Goal: Transaction & Acquisition: Purchase product/service

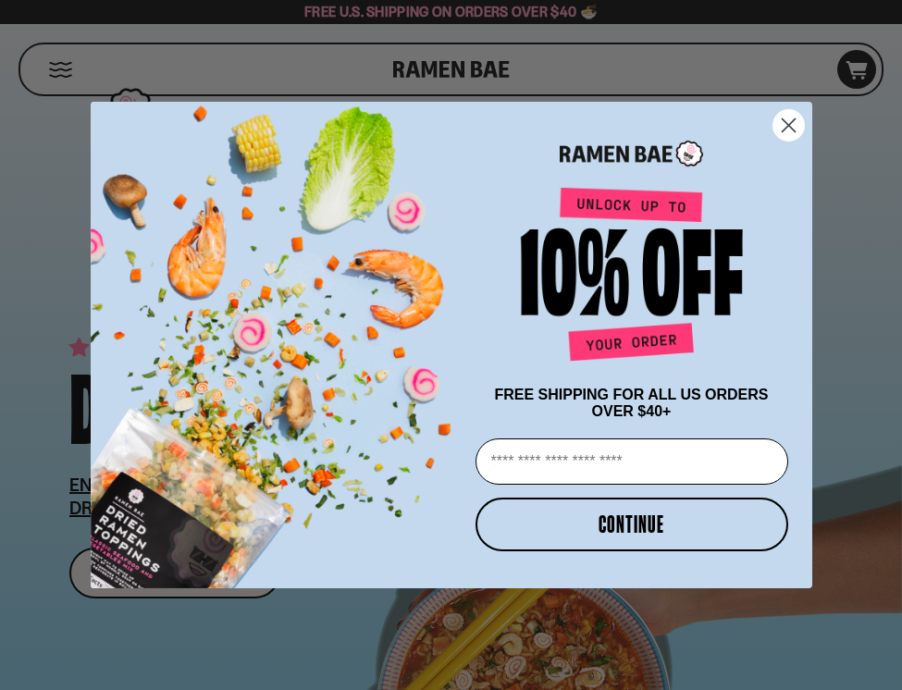
click at [787, 126] on circle "Close dialog" at bounding box center [787, 125] width 31 height 31
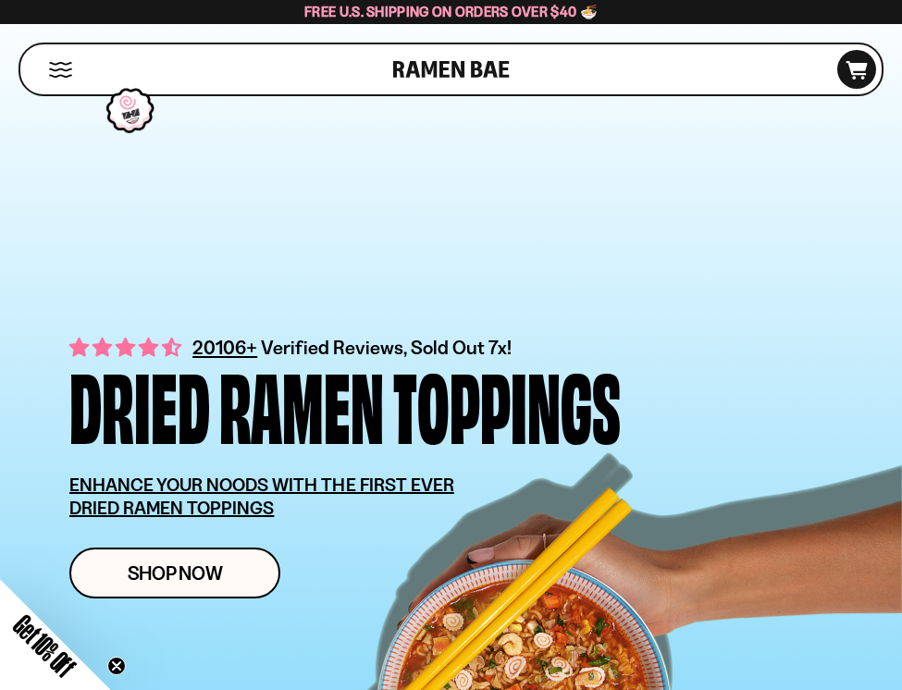
click at [54, 64] on button "Mobile Menu Trigger" at bounding box center [60, 70] width 25 height 16
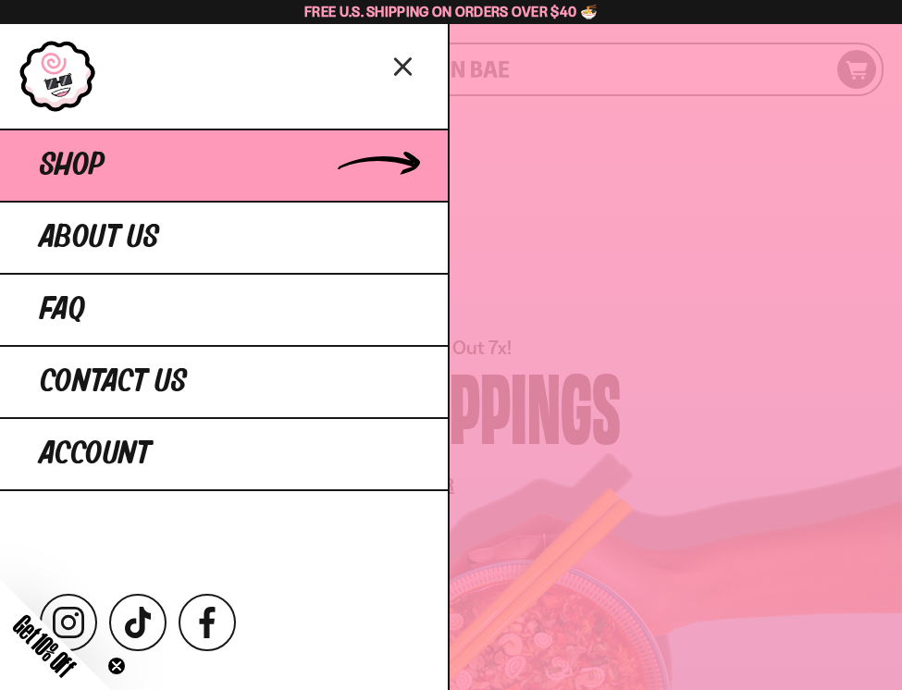
click at [78, 159] on span "Shop" at bounding box center [72, 165] width 65 height 33
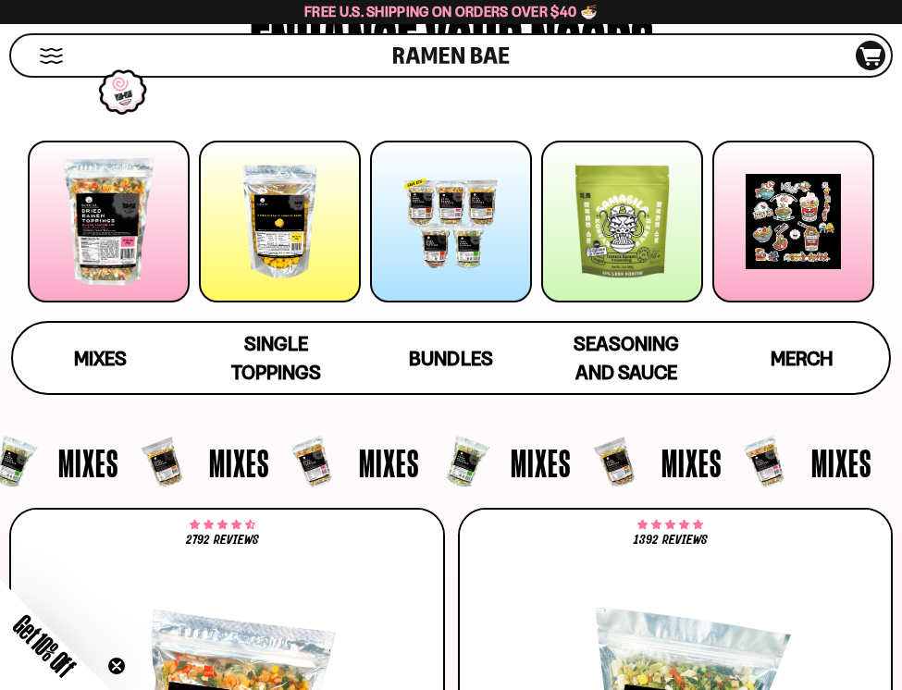
scroll to position [194, 0]
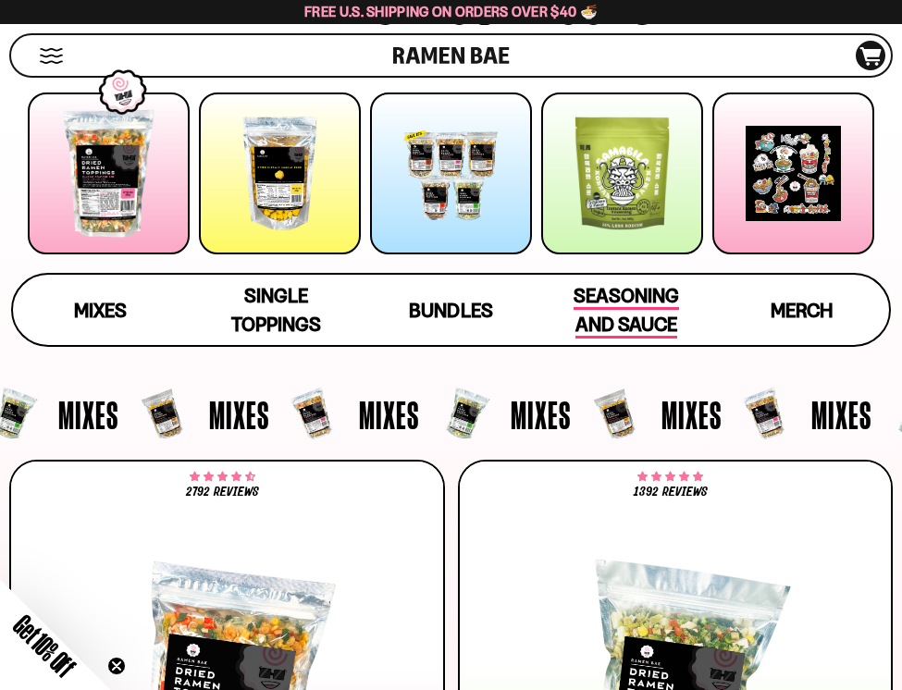
click at [606, 310] on div "Seasoning and Sauce" at bounding box center [626, 309] width 138 height 57
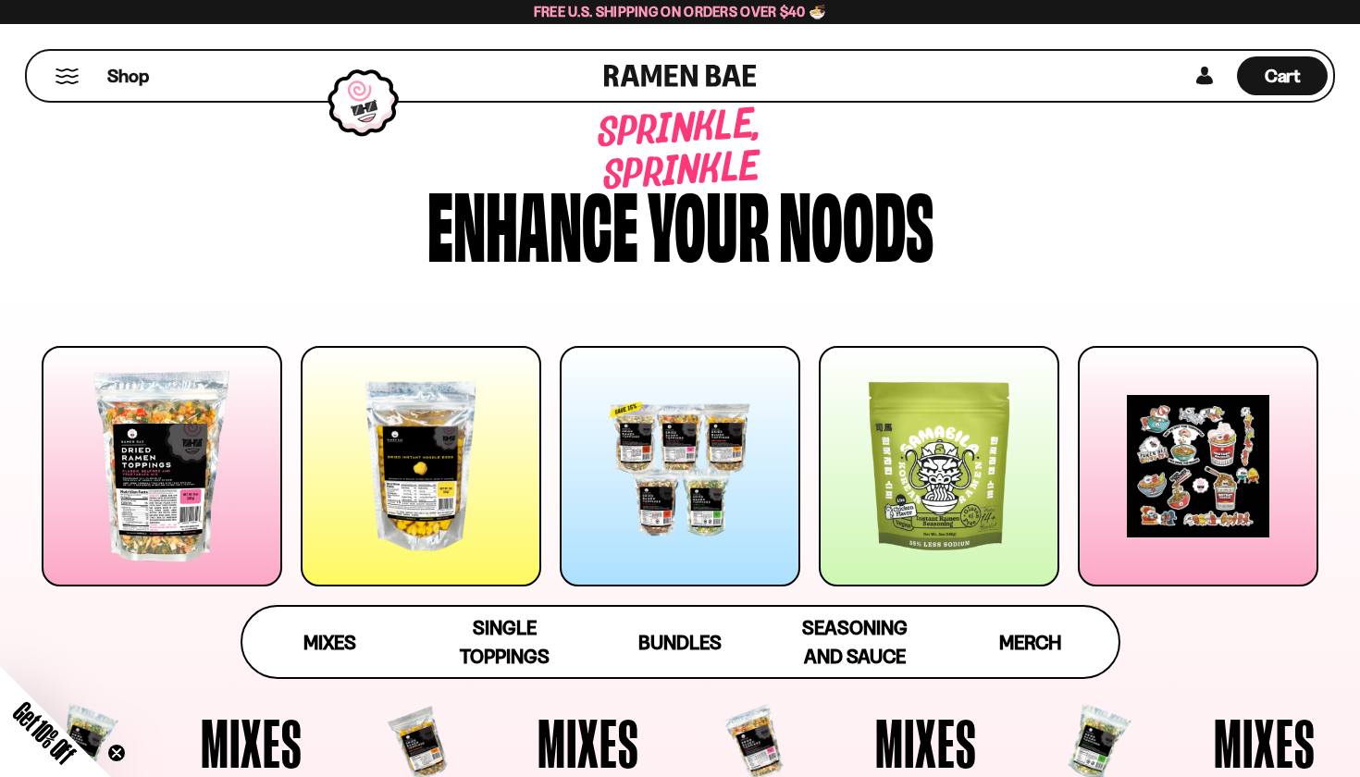
scroll to position [0, 0]
click at [831, 643] on div "Seasoning and Sauce" at bounding box center [855, 641] width 138 height 57
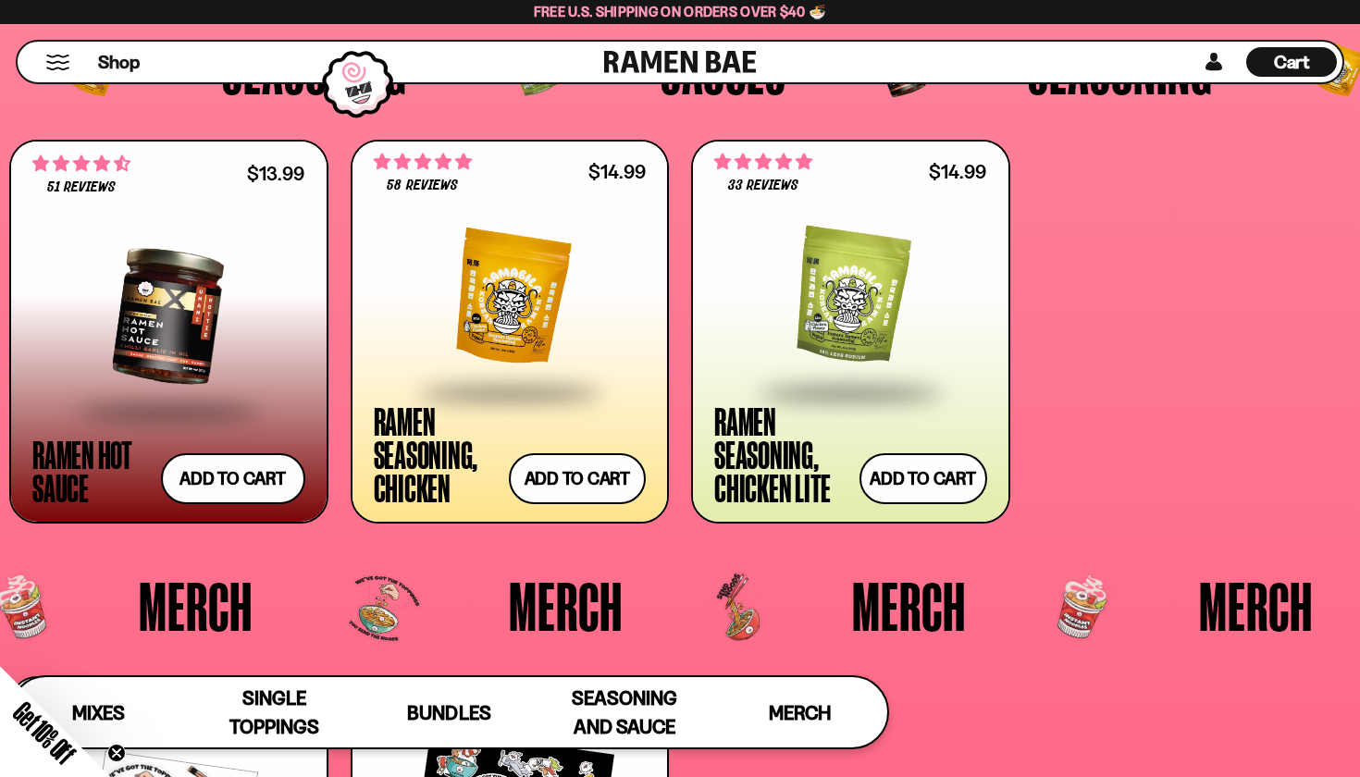
scroll to position [4238, 0]
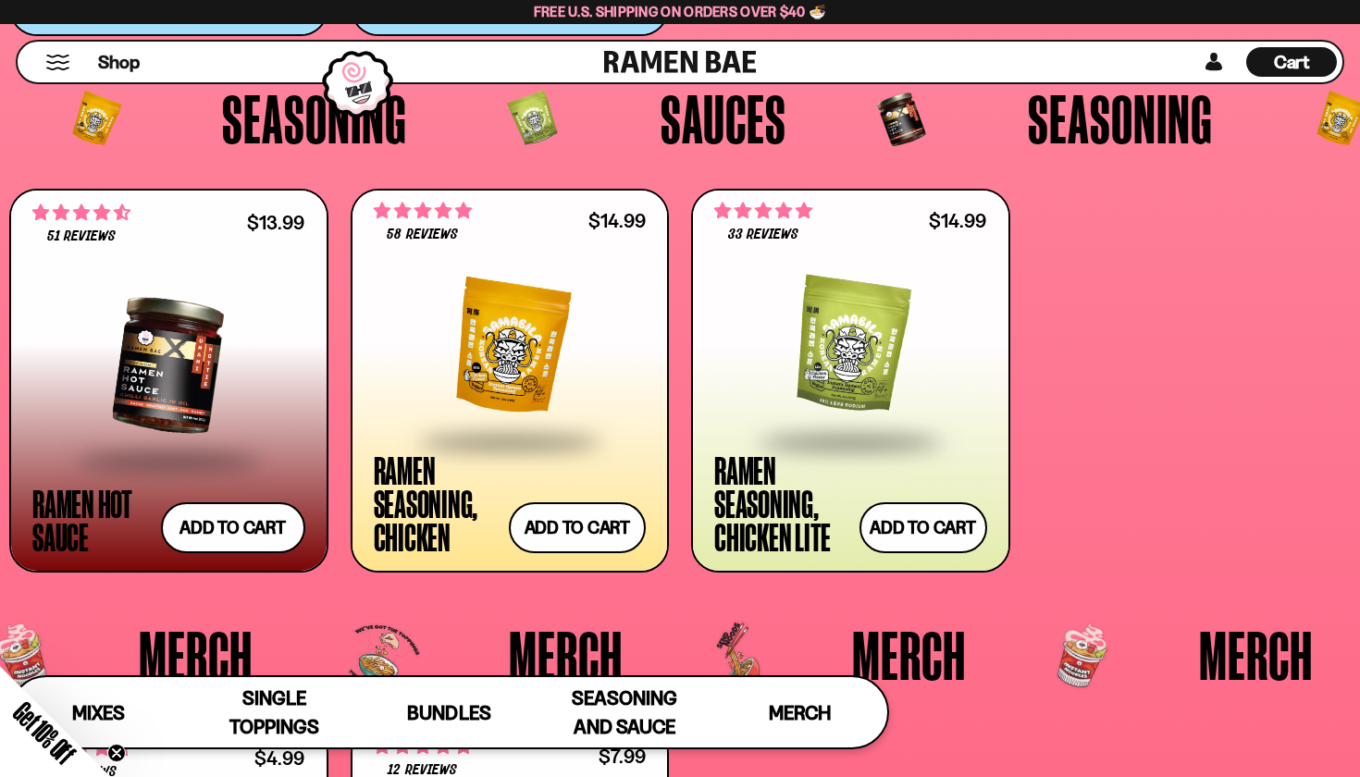
click at [553, 277] on div at bounding box center [510, 346] width 273 height 185
